Goal: Task Accomplishment & Management: Manage account settings

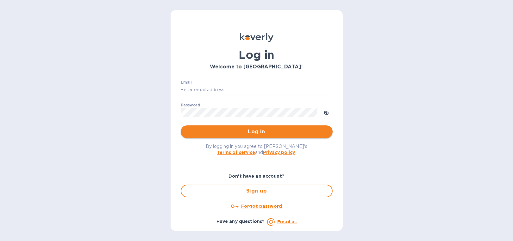
type input "laurac@rssiusa.com"
click at [258, 131] on span "Log in" at bounding box center [257, 132] width 142 height 8
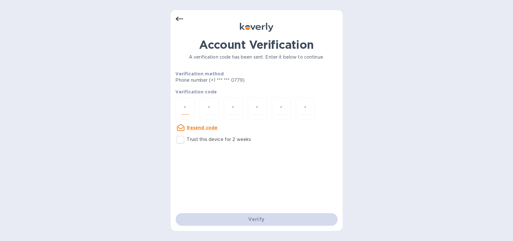
click at [186, 110] on input "number" at bounding box center [185, 109] width 8 height 12
type input "4"
type input "9"
type input "8"
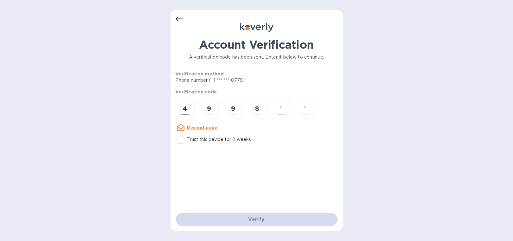
type input "1"
type input "5"
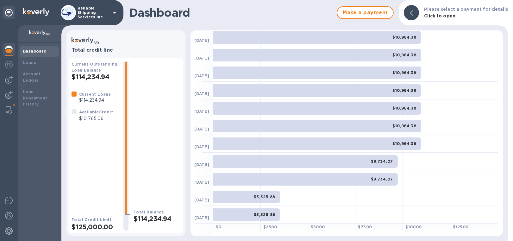
scroll to position [55, 0]
